Goal: Download file/media

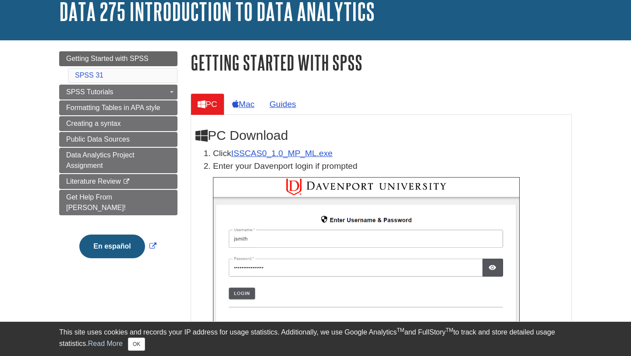
scroll to position [56, 0]
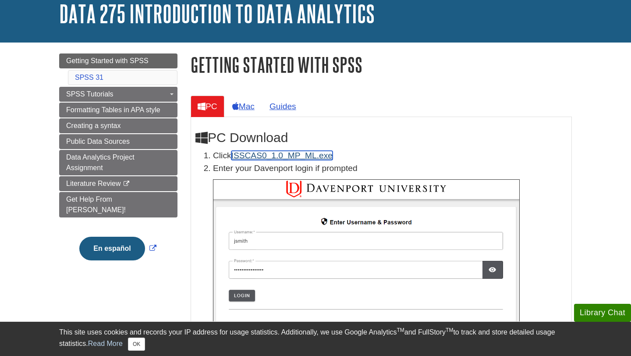
click at [245, 159] on link "ISSCAS0_1.0_MP_ML.exe" at bounding box center [281, 155] width 101 height 9
click at [257, 158] on link "ISSCAS0_1.0_MP_ML.exe" at bounding box center [281, 155] width 101 height 9
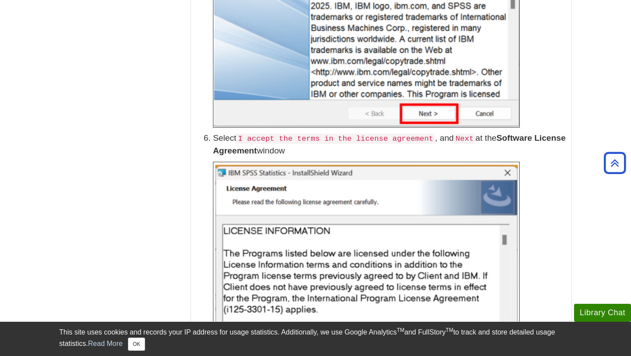
scroll to position [0, 0]
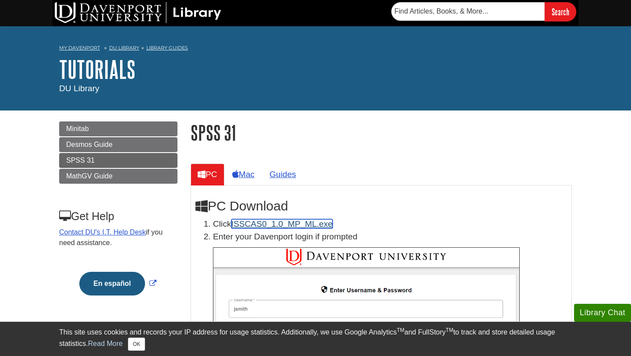
click at [250, 226] on link "ISSCAS0_1.0_MP_ML.exe" at bounding box center [281, 223] width 101 height 9
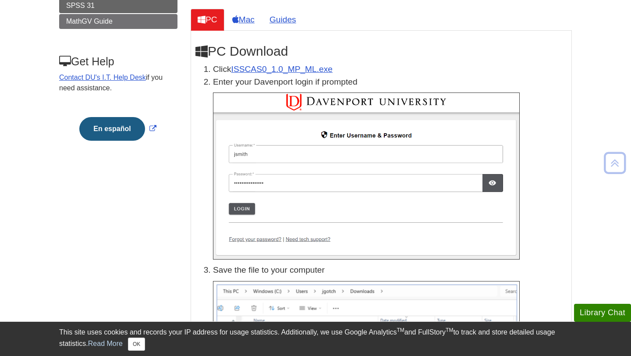
scroll to position [167, 0]
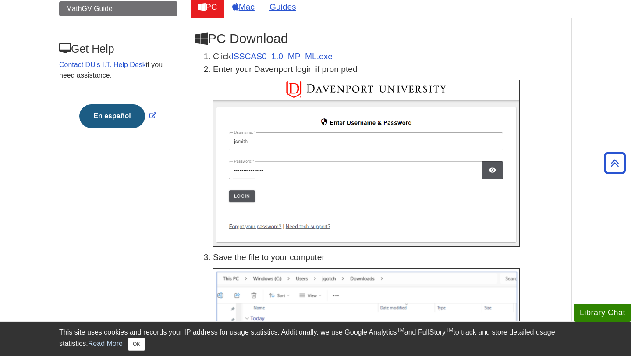
click at [245, 106] on img at bounding box center [366, 163] width 307 height 167
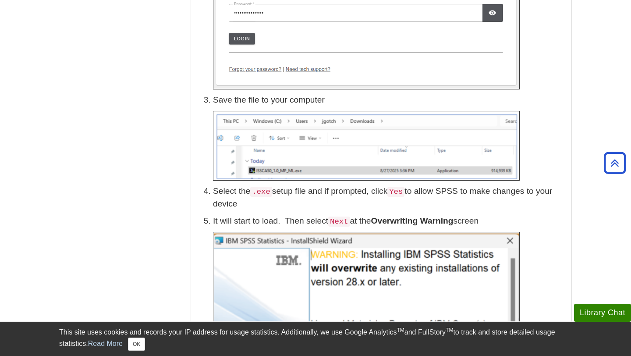
scroll to position [0, 0]
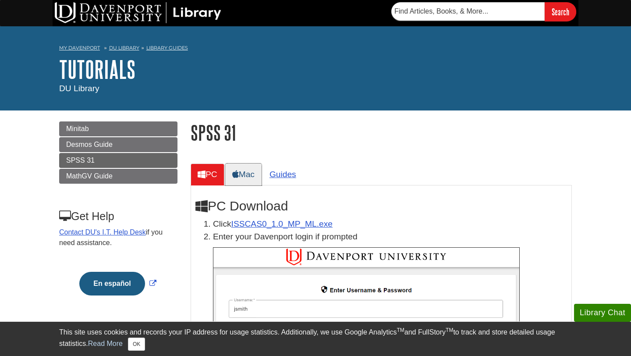
click at [246, 177] on link "Mac" at bounding box center [243, 173] width 36 height 21
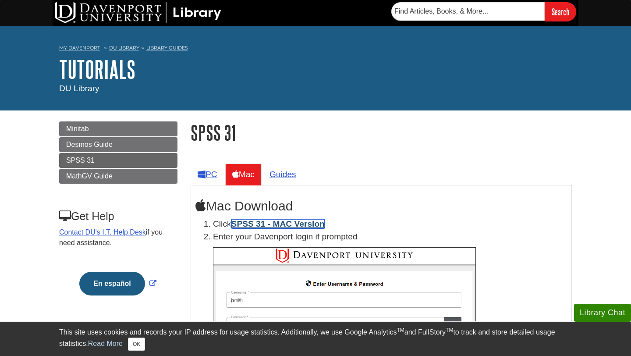
click at [277, 225] on link "SPSS 31 - MAC Version" at bounding box center [277, 223] width 93 height 9
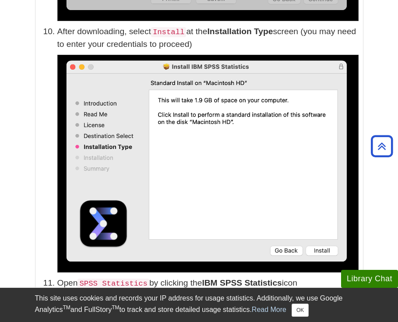
scroll to position [1897, 0]
